Goal: Find contact information: Find contact information

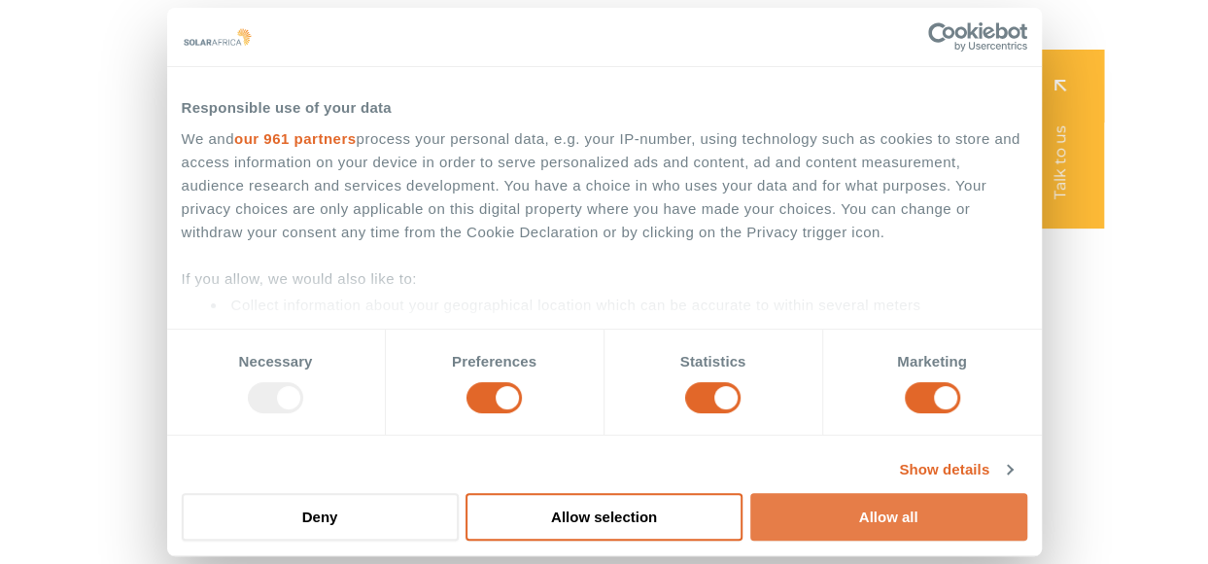
click at [885, 512] on button "Allow all" at bounding box center [888, 517] width 277 height 48
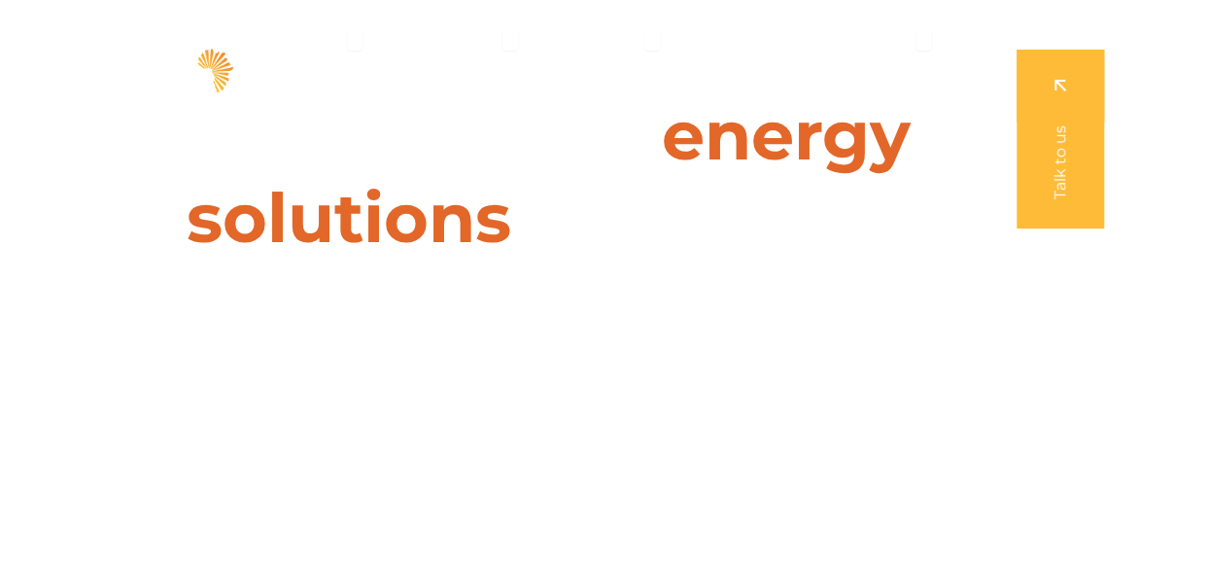
click at [1056, 160] on link at bounding box center [1059, 138] width 87 height 179
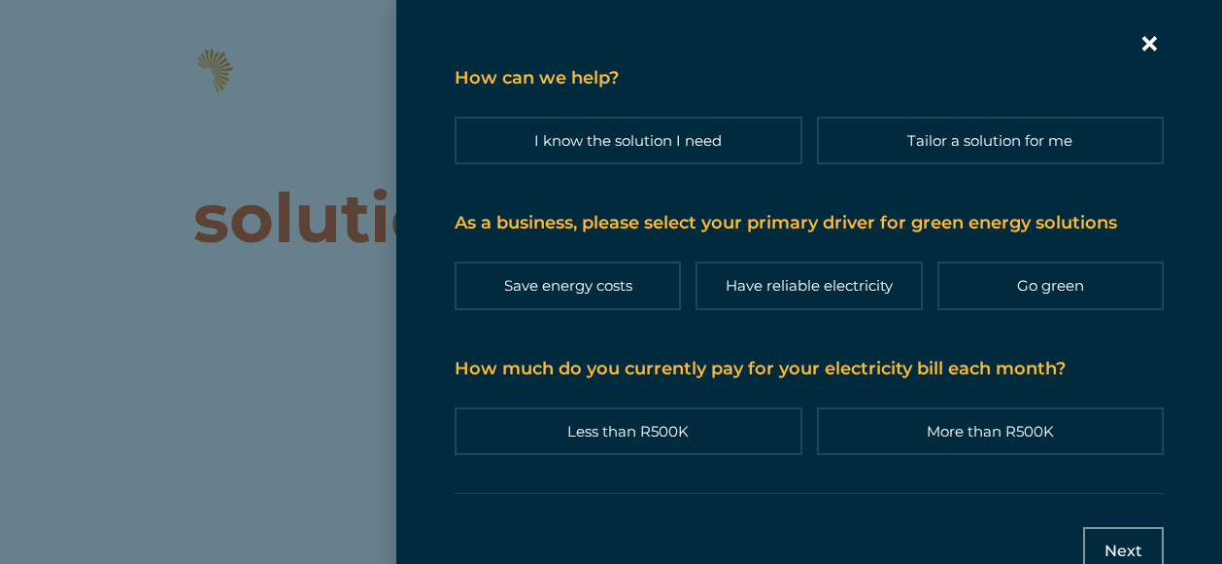
click at [1143, 40] on icon "Contact form | Slide-in" at bounding box center [1151, 44] width 16 height 16
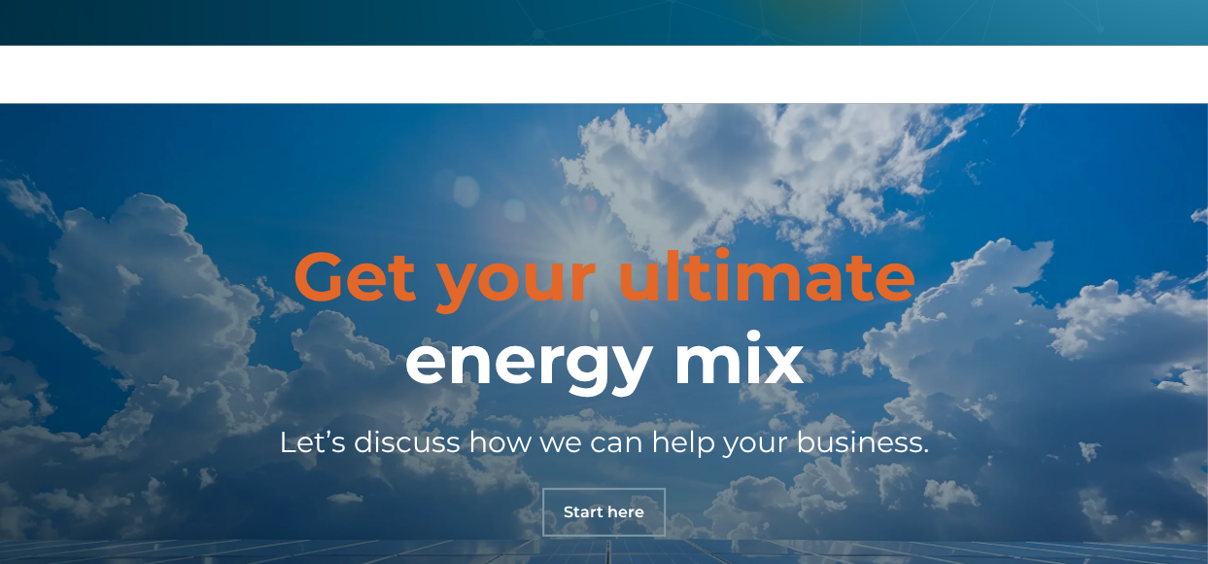
scroll to position [6508, 0]
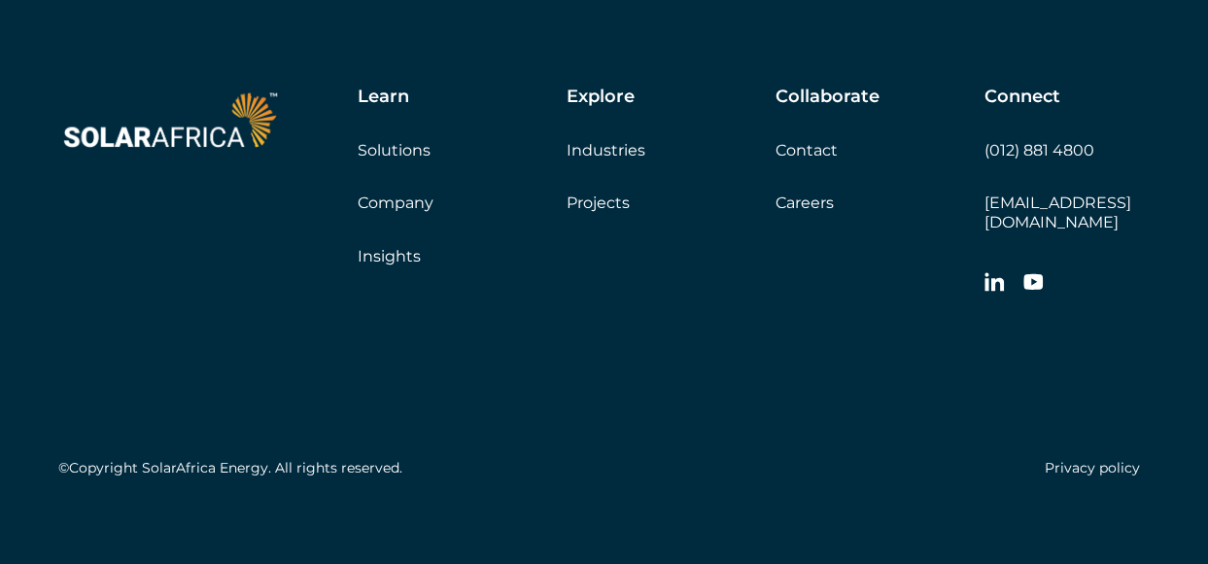
click at [803, 149] on link "Contact" at bounding box center [806, 150] width 62 height 18
drag, startPoint x: 1147, startPoint y: 207, endPoint x: 985, endPoint y: 207, distance: 161.3
click at [984, 207] on div "Connect (012) 881 4800 [EMAIL_ADDRESS][DOMAIN_NAME]" at bounding box center [1066, 195] width 165 height 218
drag, startPoint x: 985, startPoint y: 207, endPoint x: 1012, endPoint y: 208, distance: 27.2
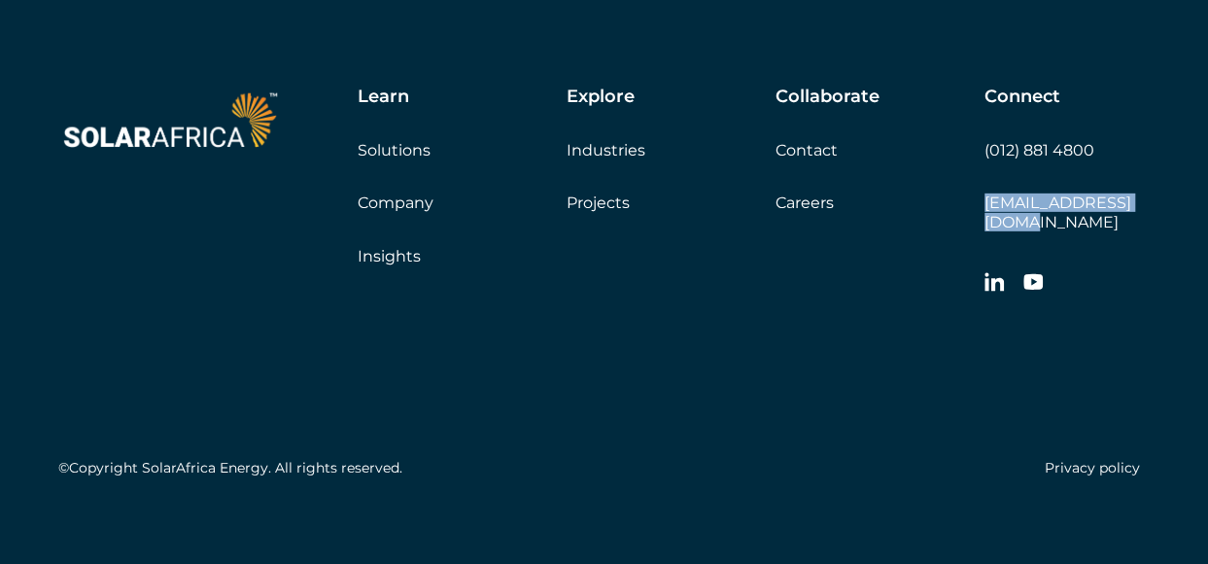
copy link "[EMAIL_ADDRESS][DOMAIN_NAME]"
